Goal: Find specific page/section

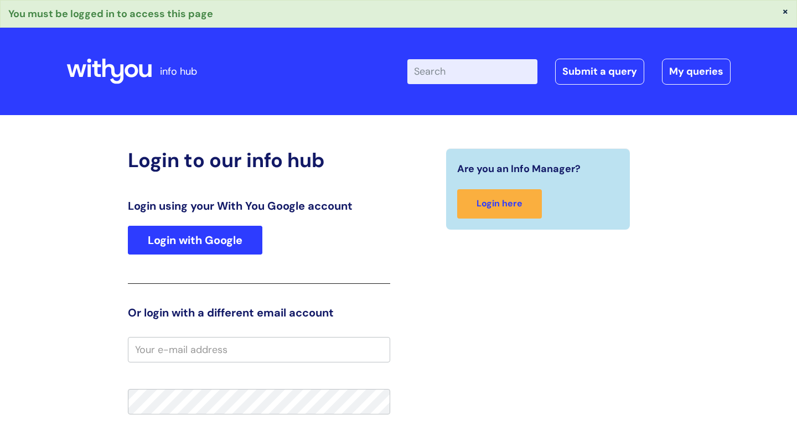
click at [208, 246] on link "Login with Google" at bounding box center [195, 240] width 135 height 29
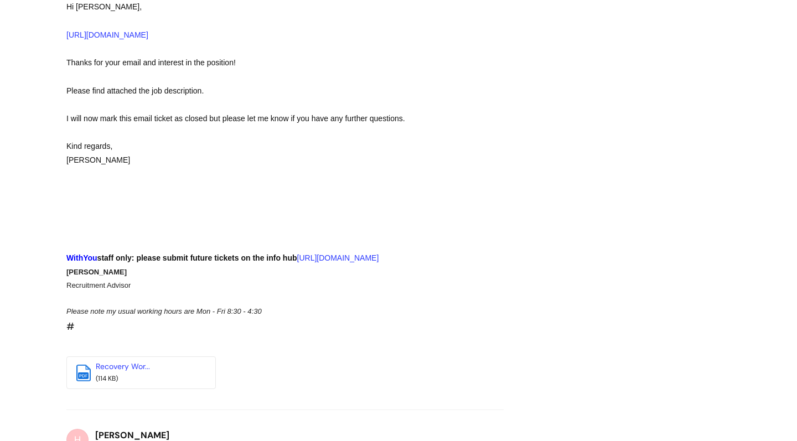
scroll to position [960, 0]
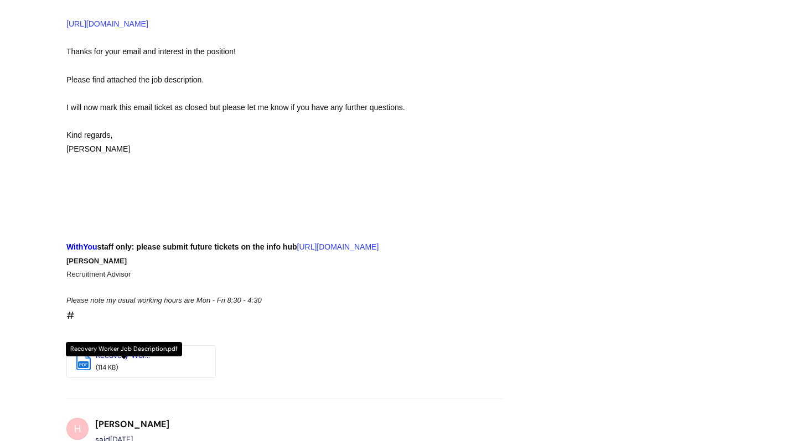
click at [106, 350] on link "Recovery Wor..." at bounding box center [123, 355] width 54 height 10
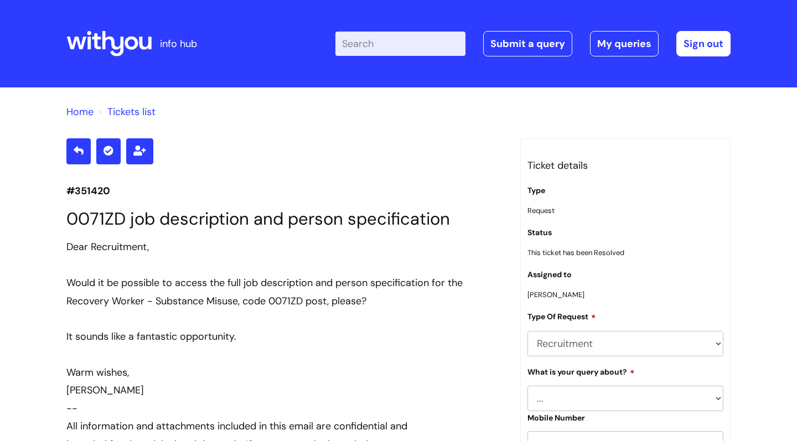
scroll to position [0, 0]
click at [85, 110] on link "Home" at bounding box center [79, 111] width 27 height 13
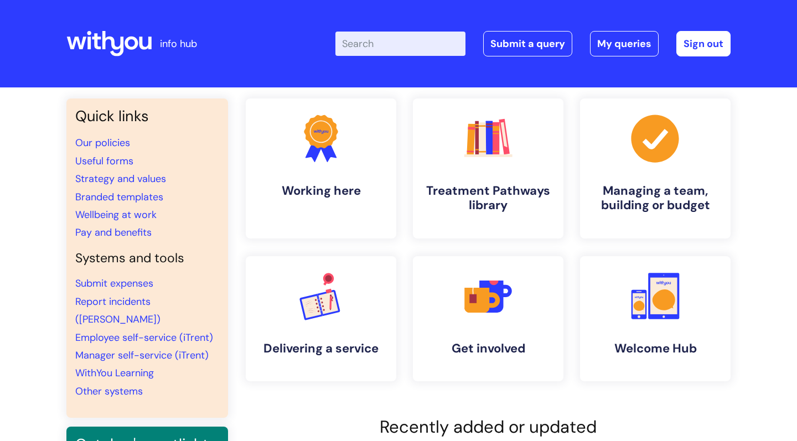
click at [130, 38] on icon at bounding box center [131, 43] width 13 height 13
